Goal: Information Seeking & Learning: Check status

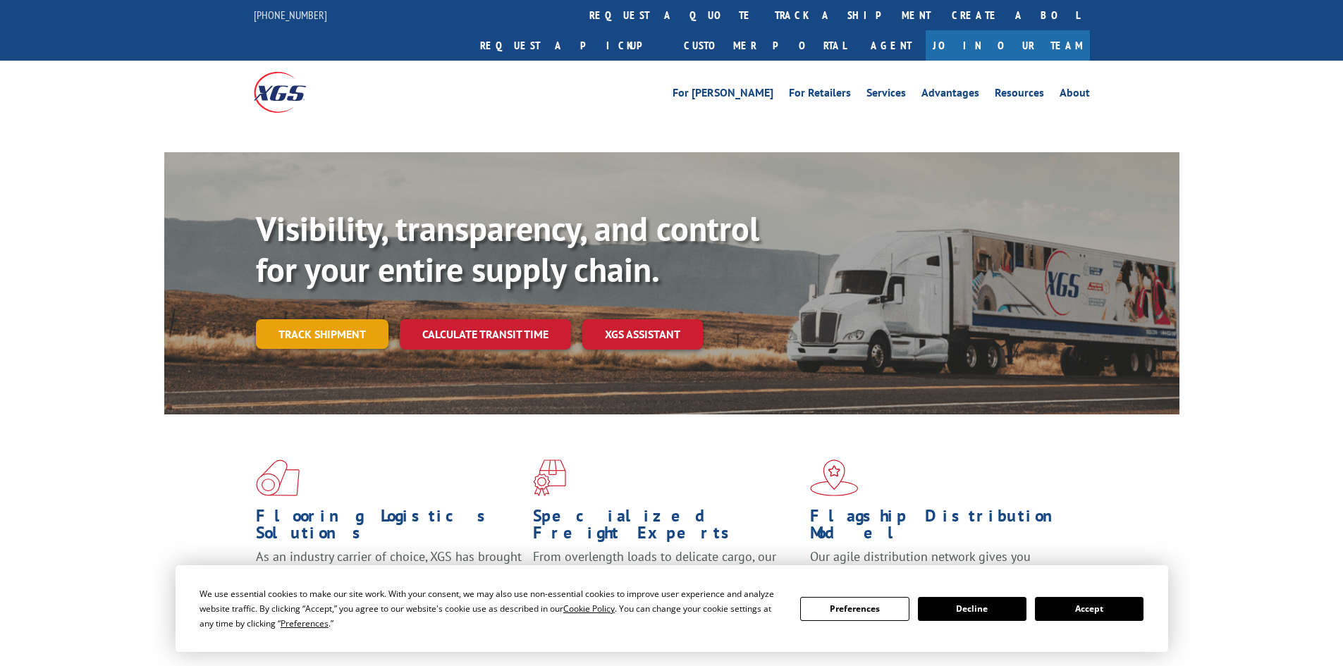
click at [343, 319] on link "Track shipment" at bounding box center [322, 334] width 133 height 30
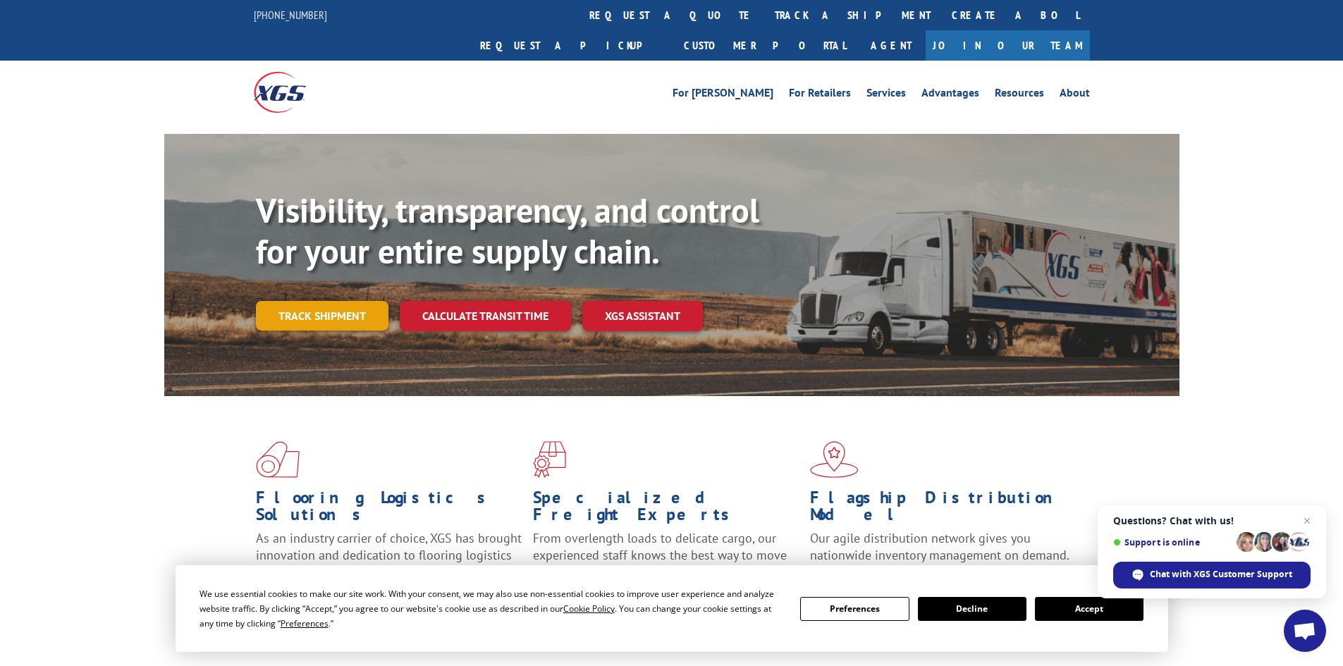
click at [347, 301] on link "Track shipment" at bounding box center [322, 316] width 133 height 30
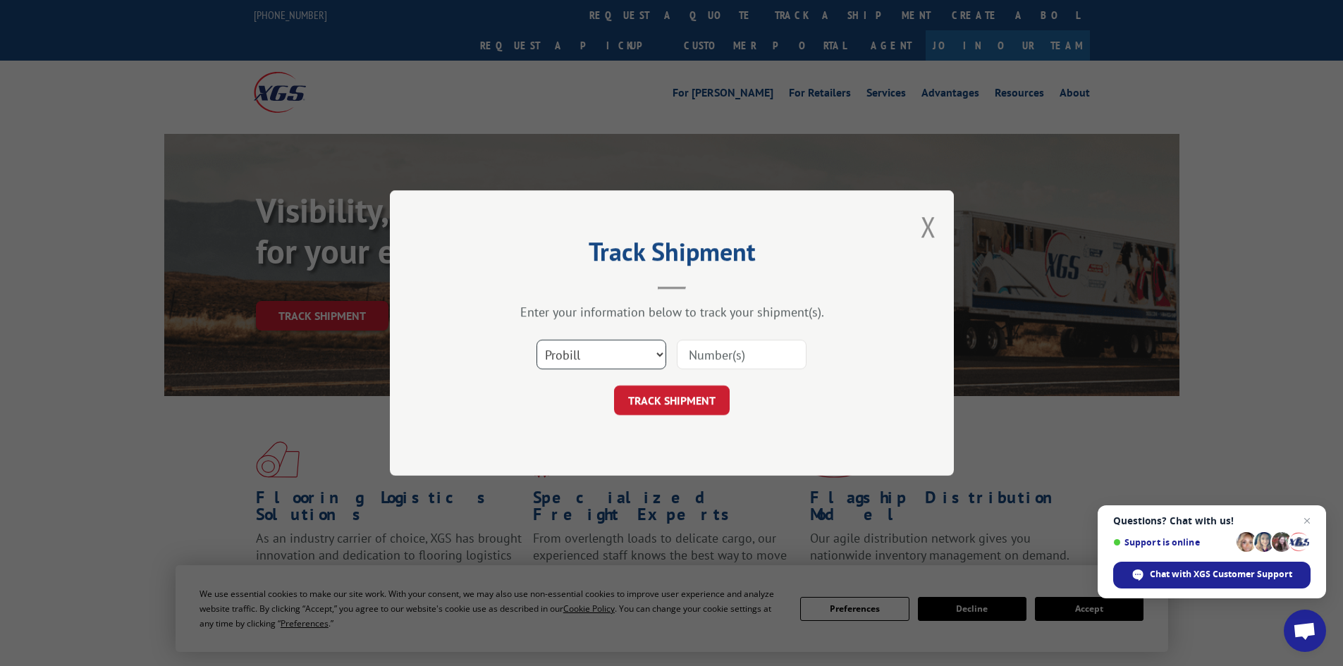
click at [607, 353] on select "Select category... Probill BOL PO" at bounding box center [601, 355] width 130 height 30
select select "bol"
click at [536, 340] on select "Select category... Probill BOL PO" at bounding box center [601, 355] width 130 height 30
click at [796, 355] on input at bounding box center [742, 355] width 130 height 30
paste input "5451939"
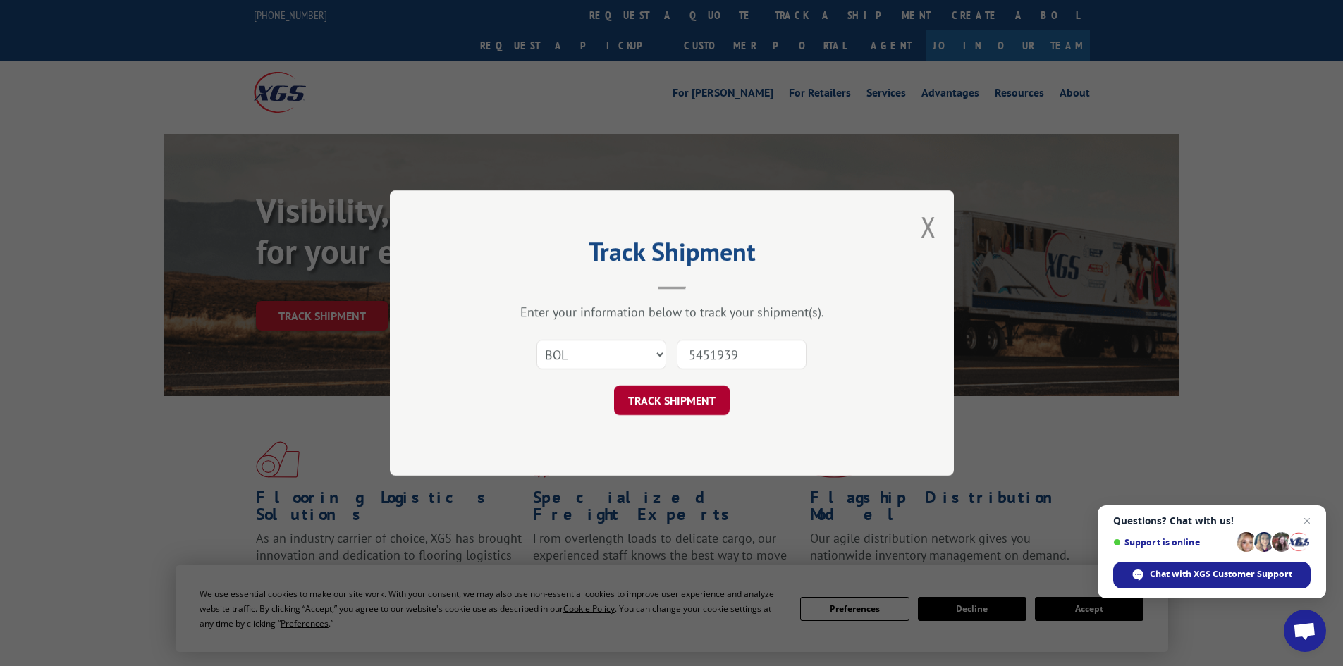
type input "5451939"
click at [680, 398] on button "TRACK SHIPMENT" at bounding box center [672, 401] width 116 height 30
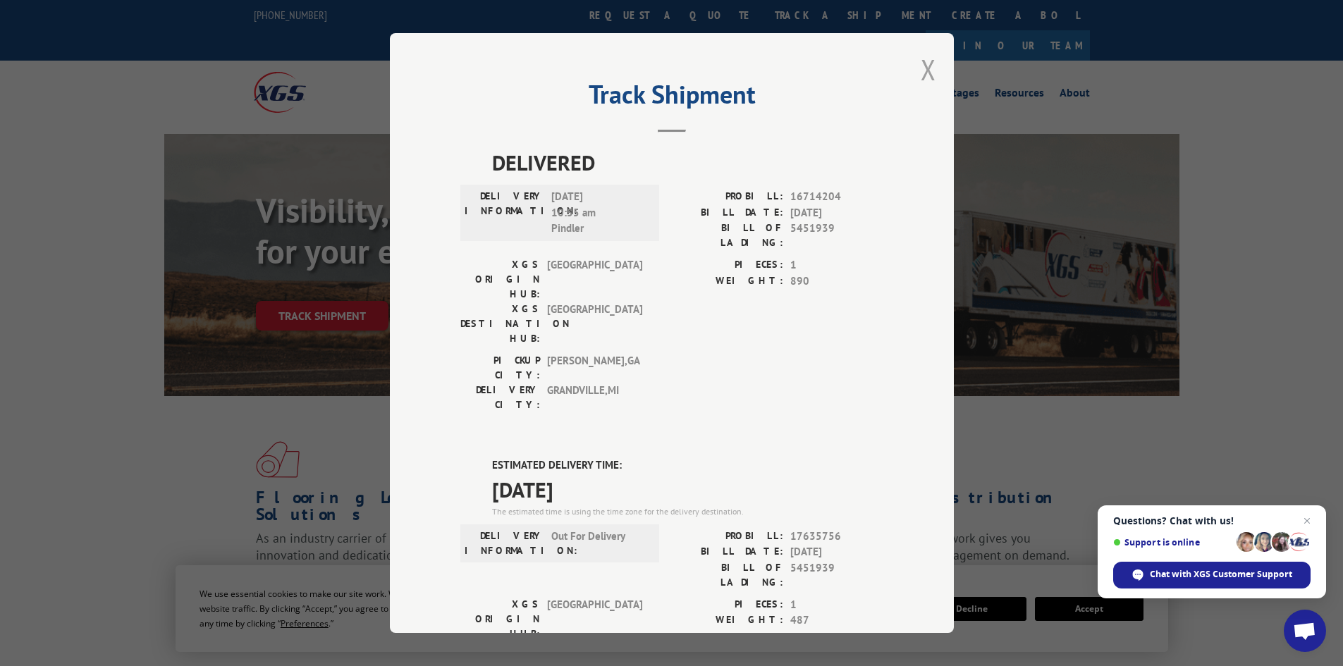
click at [923, 65] on button "Close modal" at bounding box center [929, 69] width 16 height 37
